Goal: Check status

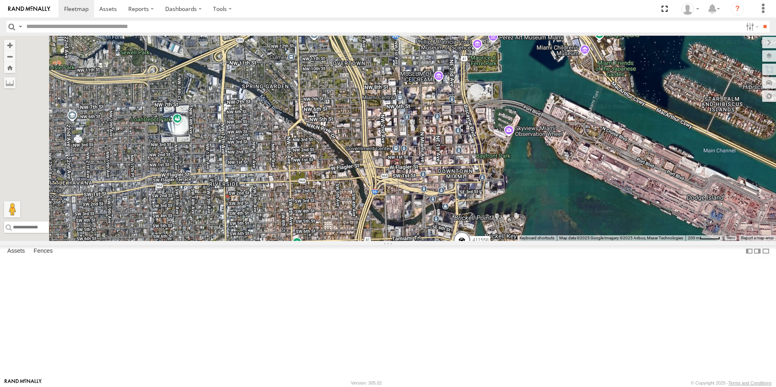
drag, startPoint x: 555, startPoint y: 114, endPoint x: 555, endPoint y: 233, distance: 118.9
click at [556, 235] on div "554627 500914 Van #1 411557 554628 500913 411560 411559 411558" at bounding box center [388, 138] width 776 height 205
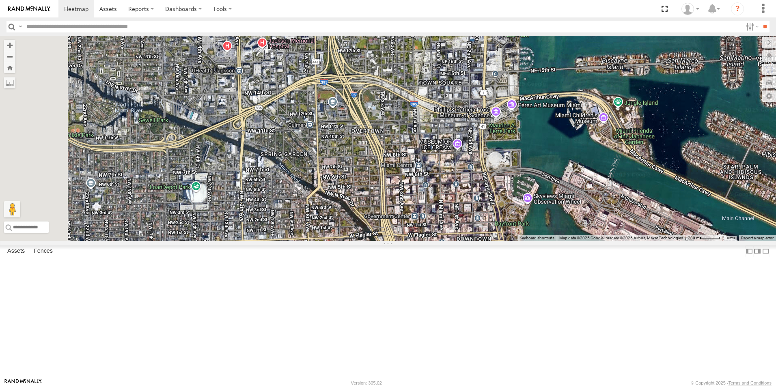
drag, startPoint x: 531, startPoint y: 175, endPoint x: 547, endPoint y: 231, distance: 58.1
click at [547, 231] on div "554627 500914 Van #1 411557 554628 500913 411560 411559 411558" at bounding box center [388, 138] width 776 height 205
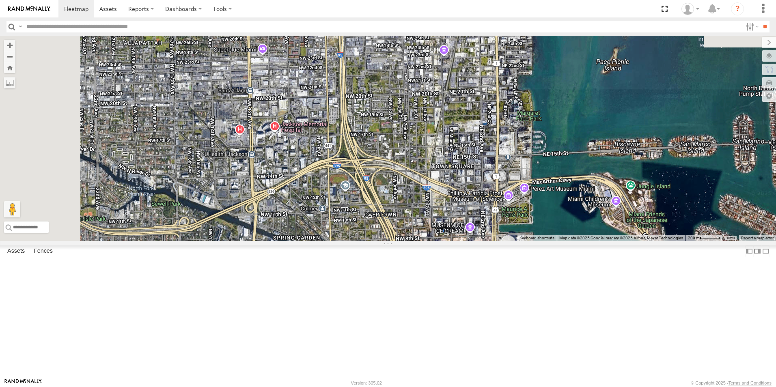
drag, startPoint x: 532, startPoint y: 172, endPoint x: 542, endPoint y: 241, distance: 68.9
click at [542, 241] on div "554627 500914 Van #1 411557 554628 500913 411560 411559 411558" at bounding box center [388, 138] width 776 height 205
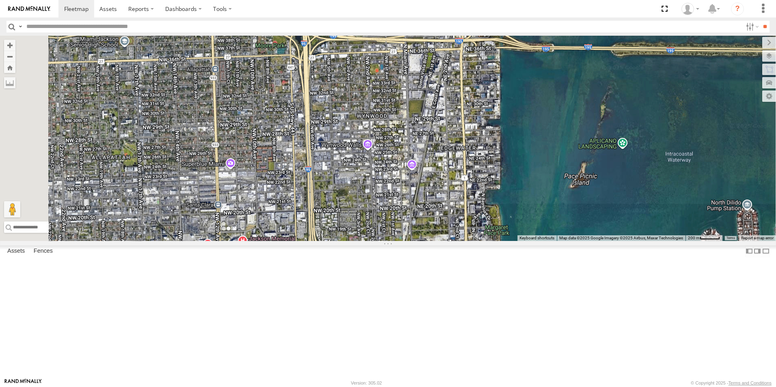
drag, startPoint x: 513, startPoint y: 195, endPoint x: 492, endPoint y: 262, distance: 70.4
click at [487, 241] on div "554627 500914 Van #1 411557 554628 500913 411560 411559 411558" at bounding box center [388, 138] width 776 height 205
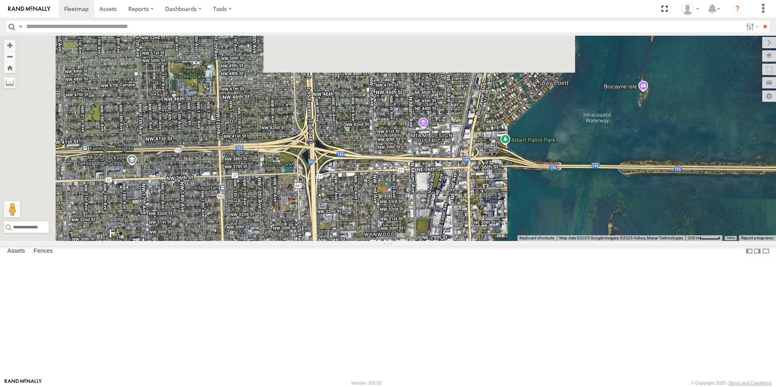
drag, startPoint x: 533, startPoint y: 267, endPoint x: 533, endPoint y: 283, distance: 15.8
click at [533, 241] on div "554627 500914 Van #1 411557 554628 500913 411560 411559 411558" at bounding box center [388, 138] width 776 height 205
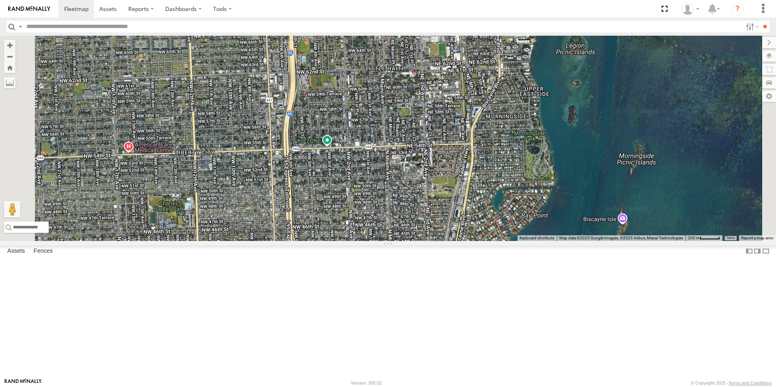
drag, startPoint x: 517, startPoint y: 266, endPoint x: 509, endPoint y: 323, distance: 57.8
click at [509, 241] on div "554627 500914 Van #1 411557 554628 500913 411560 411559 411558" at bounding box center [388, 138] width 776 height 205
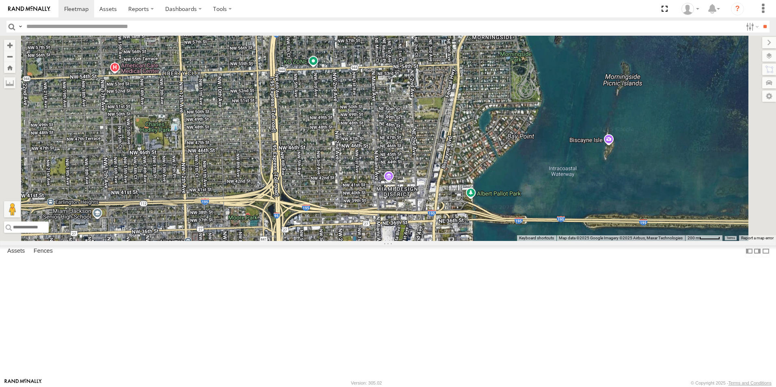
drag, startPoint x: 509, startPoint y: 318, endPoint x: 496, endPoint y: 239, distance: 79.9
click at [496, 239] on div "554627 500914 Van #1 411557 554628 500913 411560 411559 411558" at bounding box center [388, 138] width 776 height 205
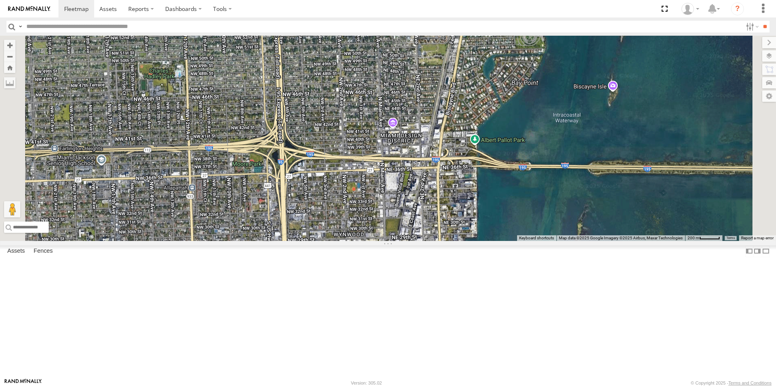
drag, startPoint x: 490, startPoint y: 261, endPoint x: 495, endPoint y: 206, distance: 55.0
click at [495, 206] on div "554627 500914 Van #1 411557 554628 500913 411560 411559 411558" at bounding box center [388, 138] width 776 height 205
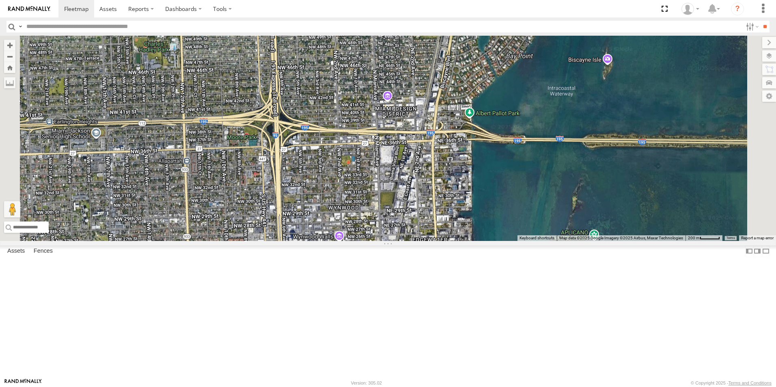
drag, startPoint x: 498, startPoint y: 248, endPoint x: 491, endPoint y: 220, distance: 28.7
click at [492, 220] on div "554627 500914 Van #1 411557 554628 500913 411560 411559 411558" at bounding box center [388, 138] width 776 height 205
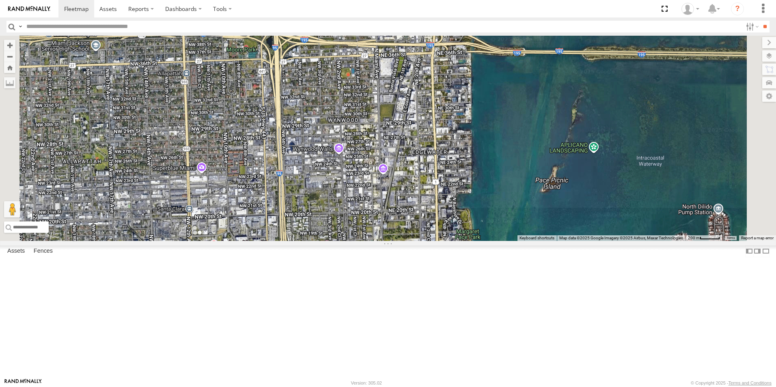
drag, startPoint x: 505, startPoint y: 283, endPoint x: 499, endPoint y: 204, distance: 79.7
click at [503, 197] on div "554627 500914 Van #1 411557 554628 500913 411560 411559 411558" at bounding box center [388, 138] width 776 height 205
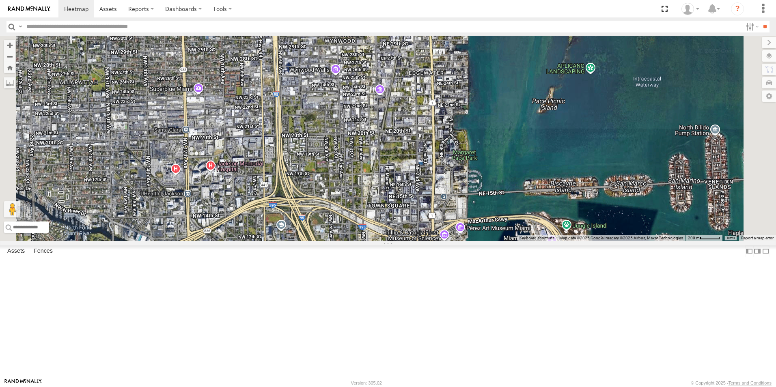
drag, startPoint x: 498, startPoint y: 273, endPoint x: 498, endPoint y: 189, distance: 84.0
click at [500, 189] on div "554627 500914 Van #1 411557 554628 500913 411560 411559 411558" at bounding box center [388, 138] width 776 height 205
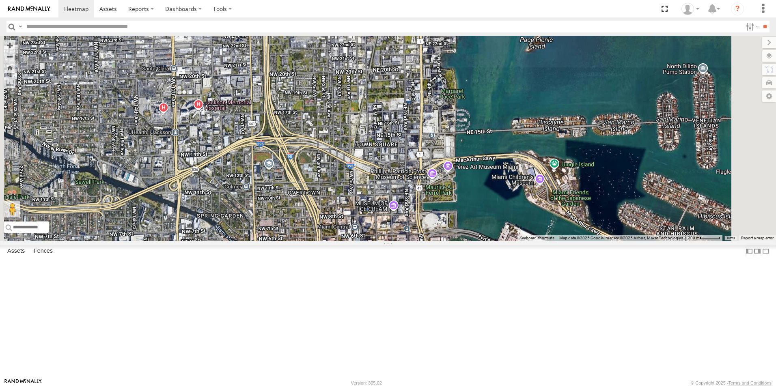
drag, startPoint x: 496, startPoint y: 246, endPoint x: 483, endPoint y: 181, distance: 65.5
click at [483, 181] on div "554627 500914 Van #1 411557 554628 500913 411560 411559 411558" at bounding box center [388, 138] width 776 height 205
